Goal: Transaction & Acquisition: Purchase product/service

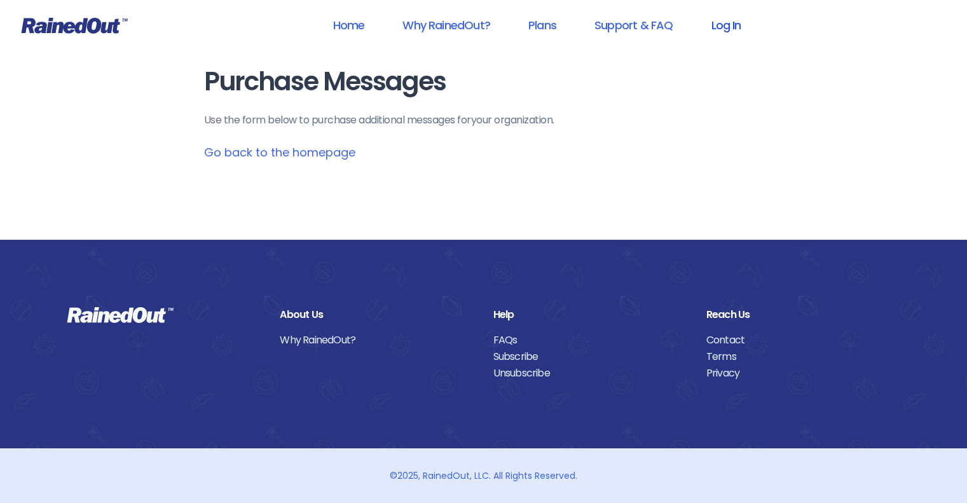
click at [722, 25] on link "Log In" at bounding box center [725, 25] width 63 height 29
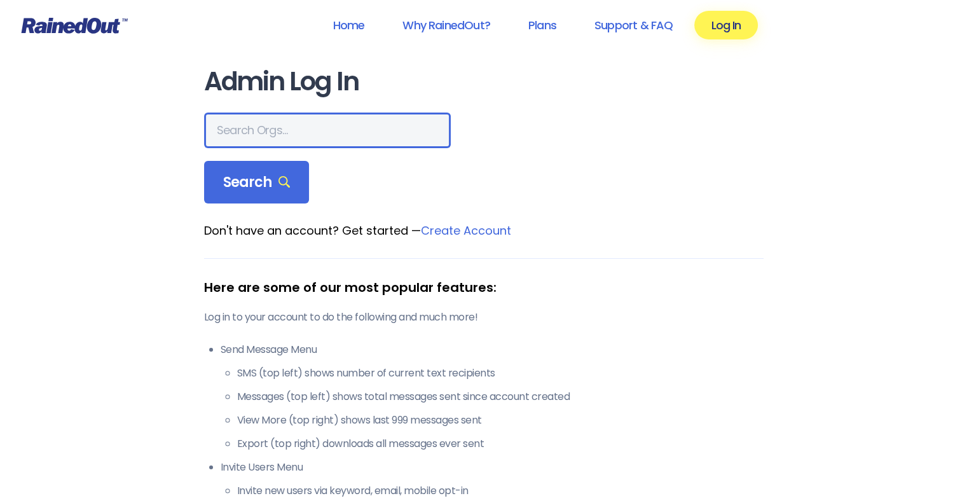
click at [294, 132] on input "text" at bounding box center [327, 131] width 247 height 36
type input "phillies fire co"
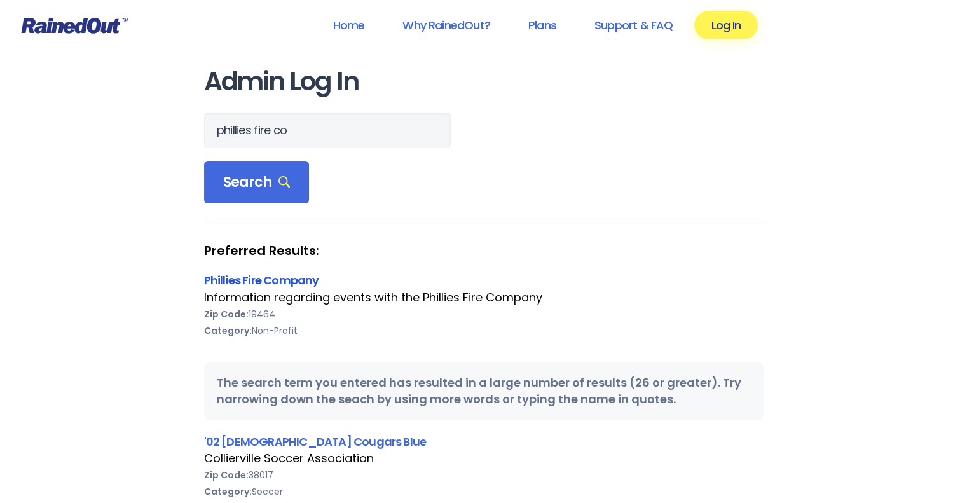
click at [243, 277] on link "Phillies Fire Company" at bounding box center [261, 280] width 115 height 16
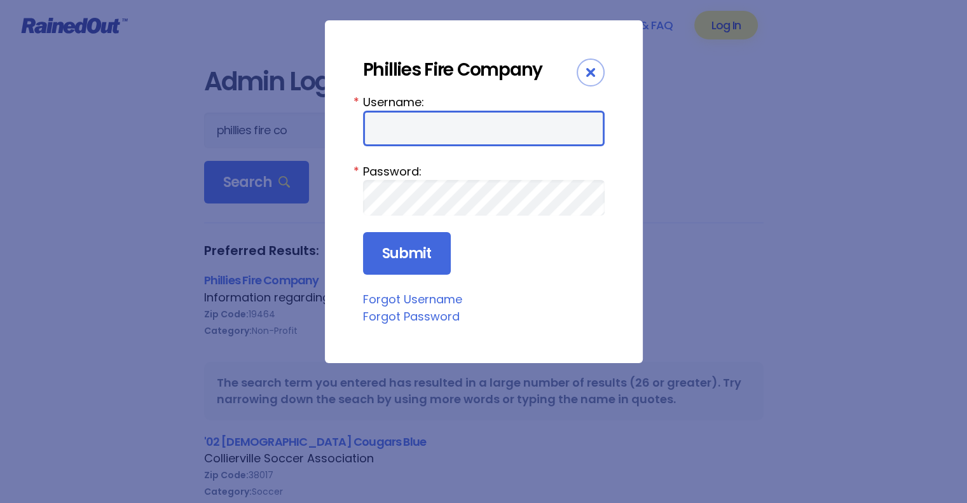
click at [470, 133] on input "Username:" at bounding box center [484, 129] width 242 height 36
type input "philliesfirecompany"
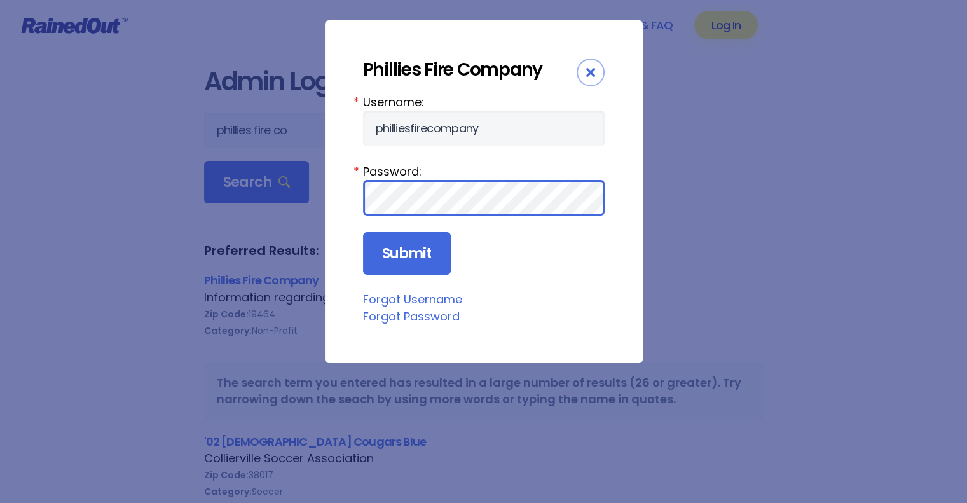
click at [363, 232] on input "Submit" at bounding box center [407, 253] width 88 height 43
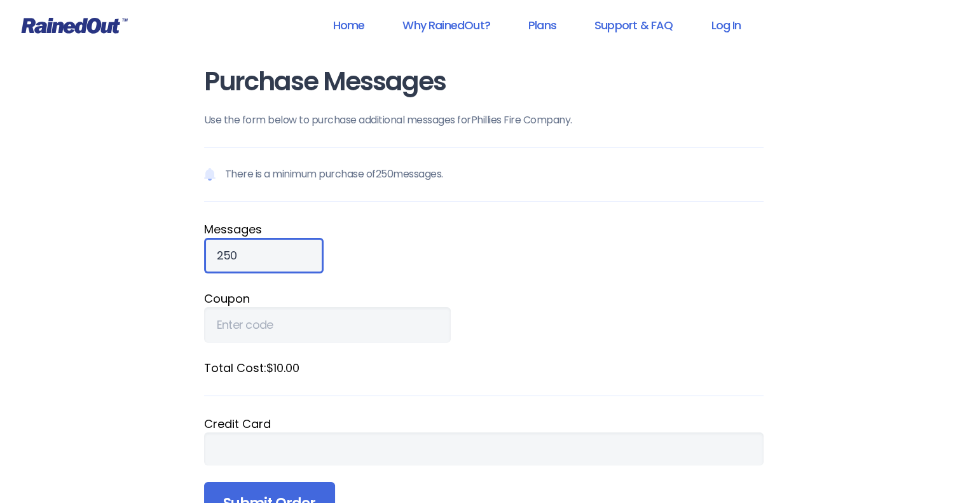
drag, startPoint x: 253, startPoint y: 252, endPoint x: 171, endPoint y: 249, distance: 82.0
click at [171, 249] on div "Home Why RainedOut? Plans Support & FAQ Log In Purchase Messages Use the form b…" at bounding box center [483, 445] width 967 height 891
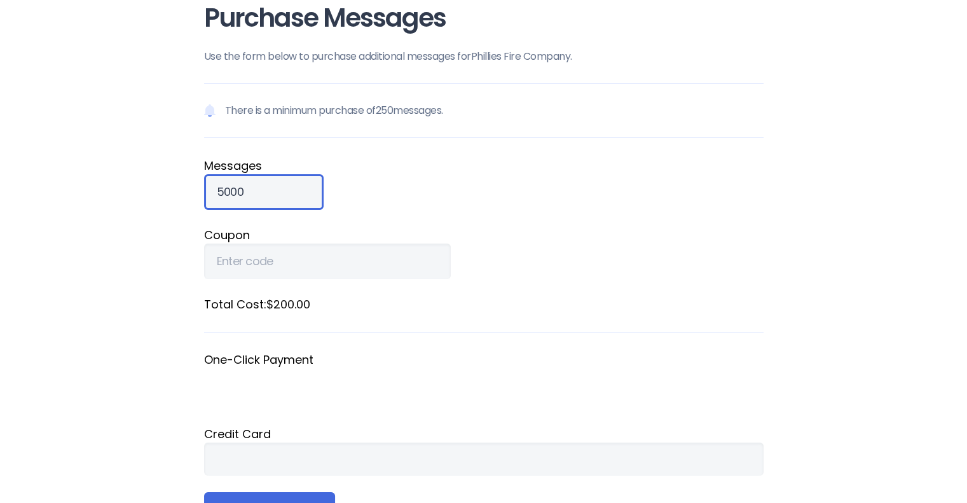
scroll to position [127, 0]
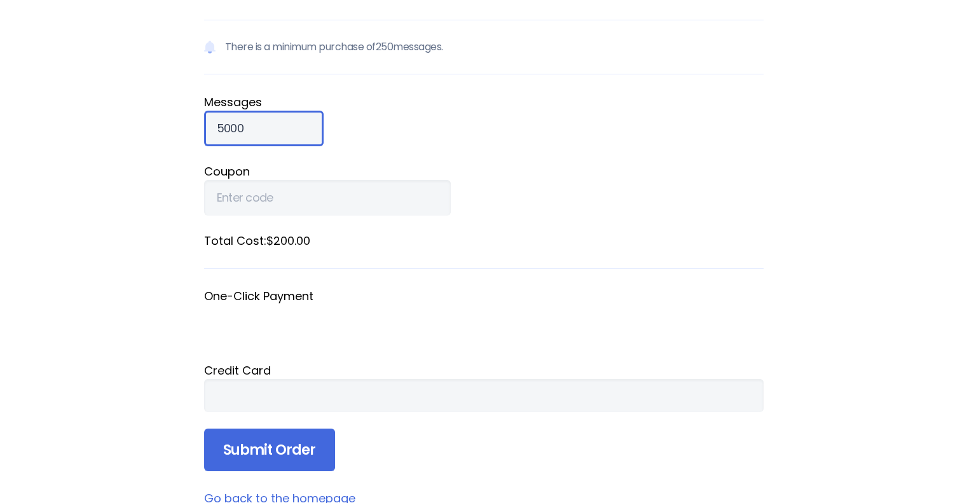
type input "5000"
click at [278, 402] on div at bounding box center [483, 395] width 559 height 33
click at [86, 311] on div "Home Why RainedOut? Plans Support & FAQ Log In Purchase Messages Use the form b…" at bounding box center [483, 355] width 967 height 965
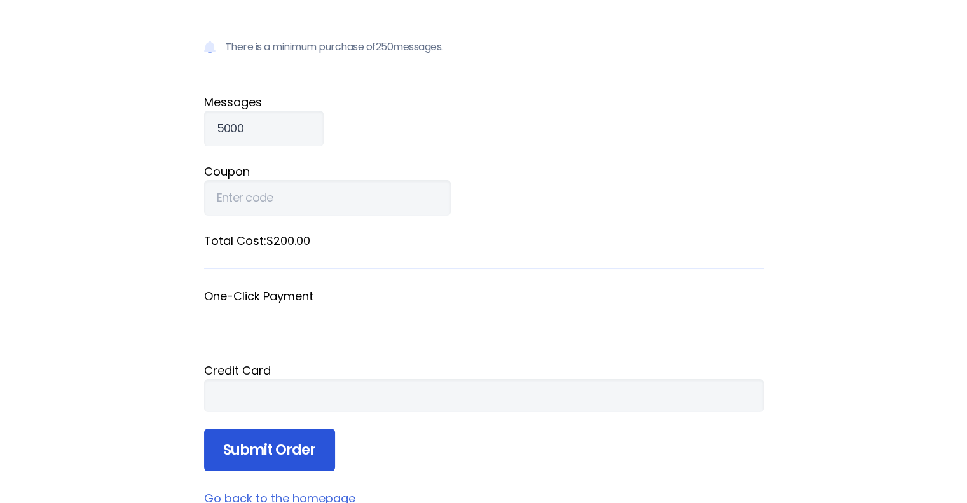
click at [311, 447] on input "Submit Order" at bounding box center [269, 449] width 131 height 43
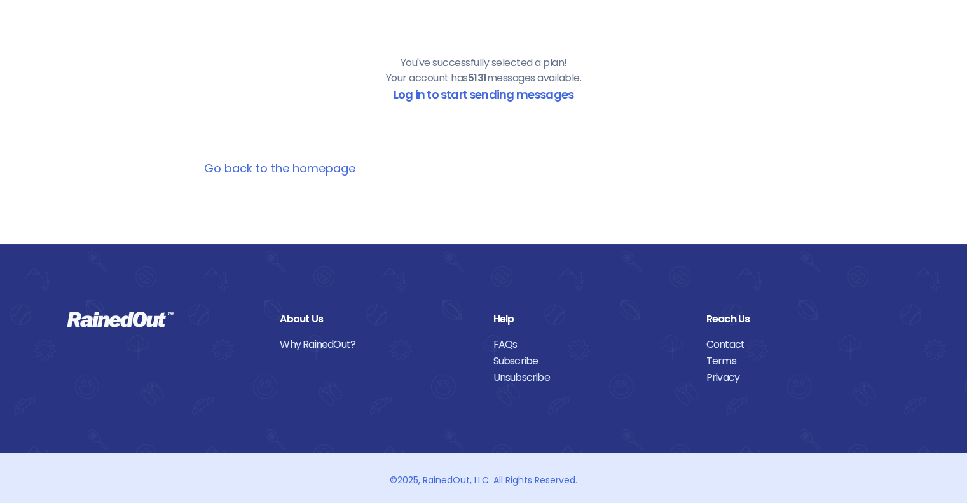
click at [299, 167] on link "Go back to the homepage" at bounding box center [279, 168] width 151 height 16
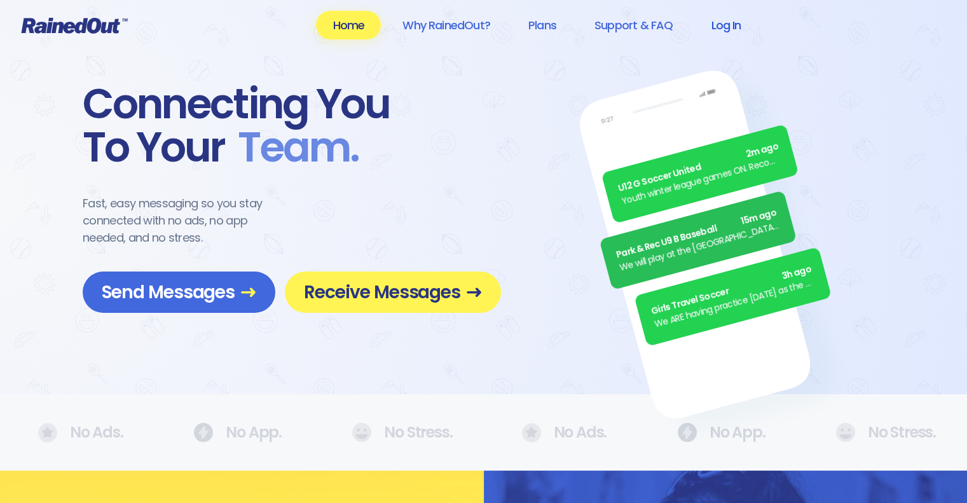
click at [727, 27] on link "Log In" at bounding box center [725, 25] width 63 height 29
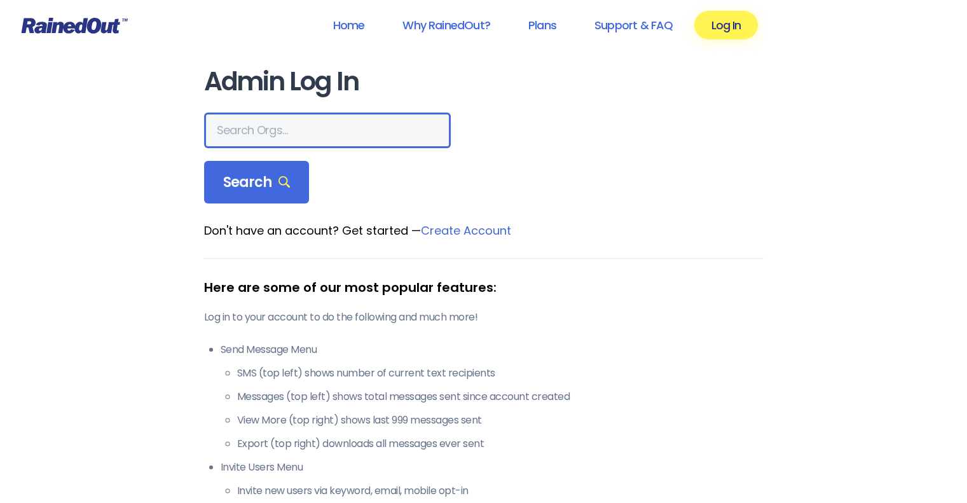
click at [310, 126] on input "text" at bounding box center [327, 131] width 247 height 36
type input "phillies fire co"
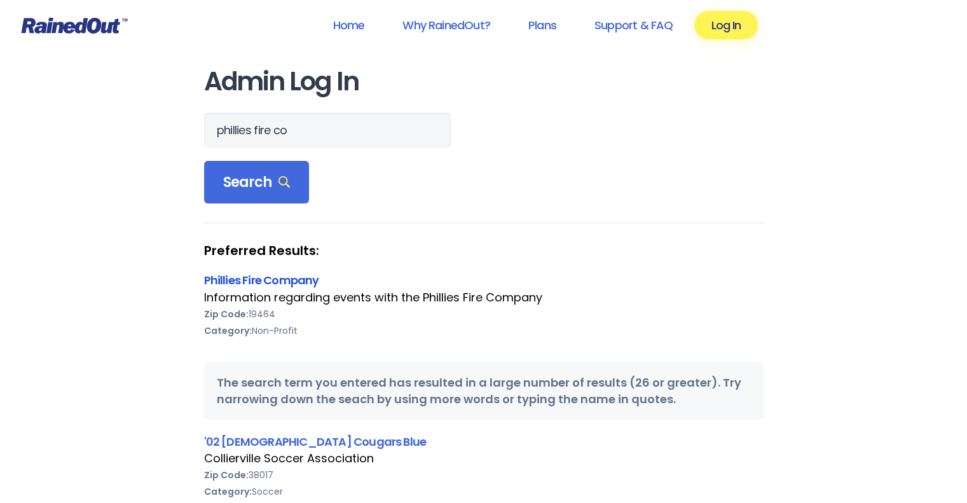
click at [257, 277] on link "Phillies Fire Company" at bounding box center [261, 280] width 115 height 16
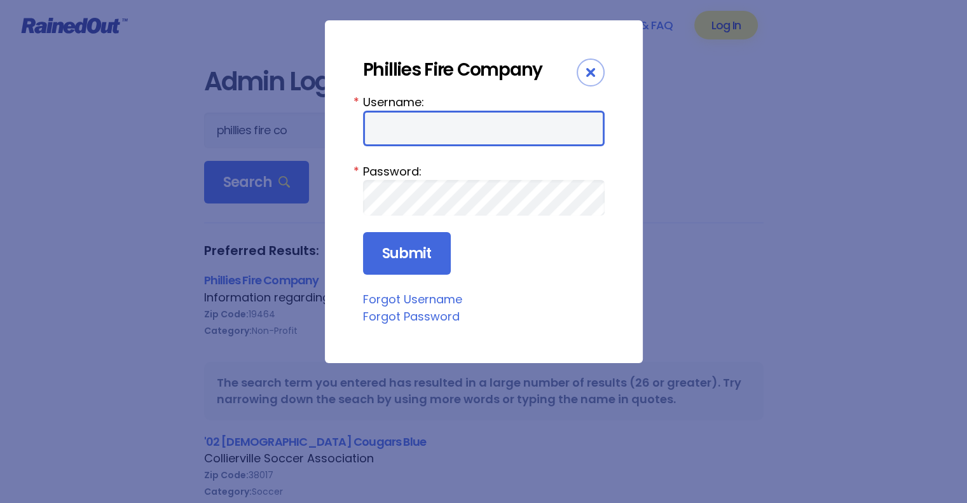
click at [420, 120] on input "Username:" at bounding box center [484, 129] width 242 height 36
type input "philliesfirecompany"
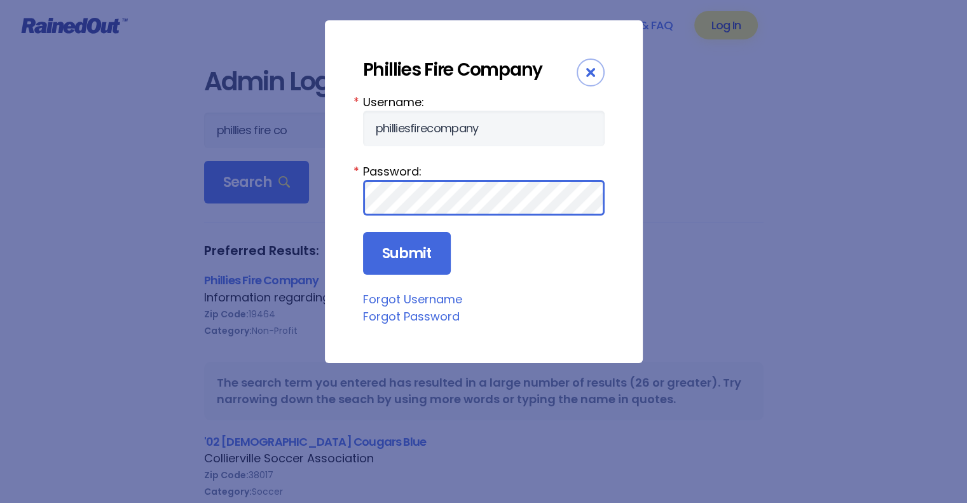
click at [363, 232] on input "Submit" at bounding box center [407, 253] width 88 height 43
